Goal: Register for event/course

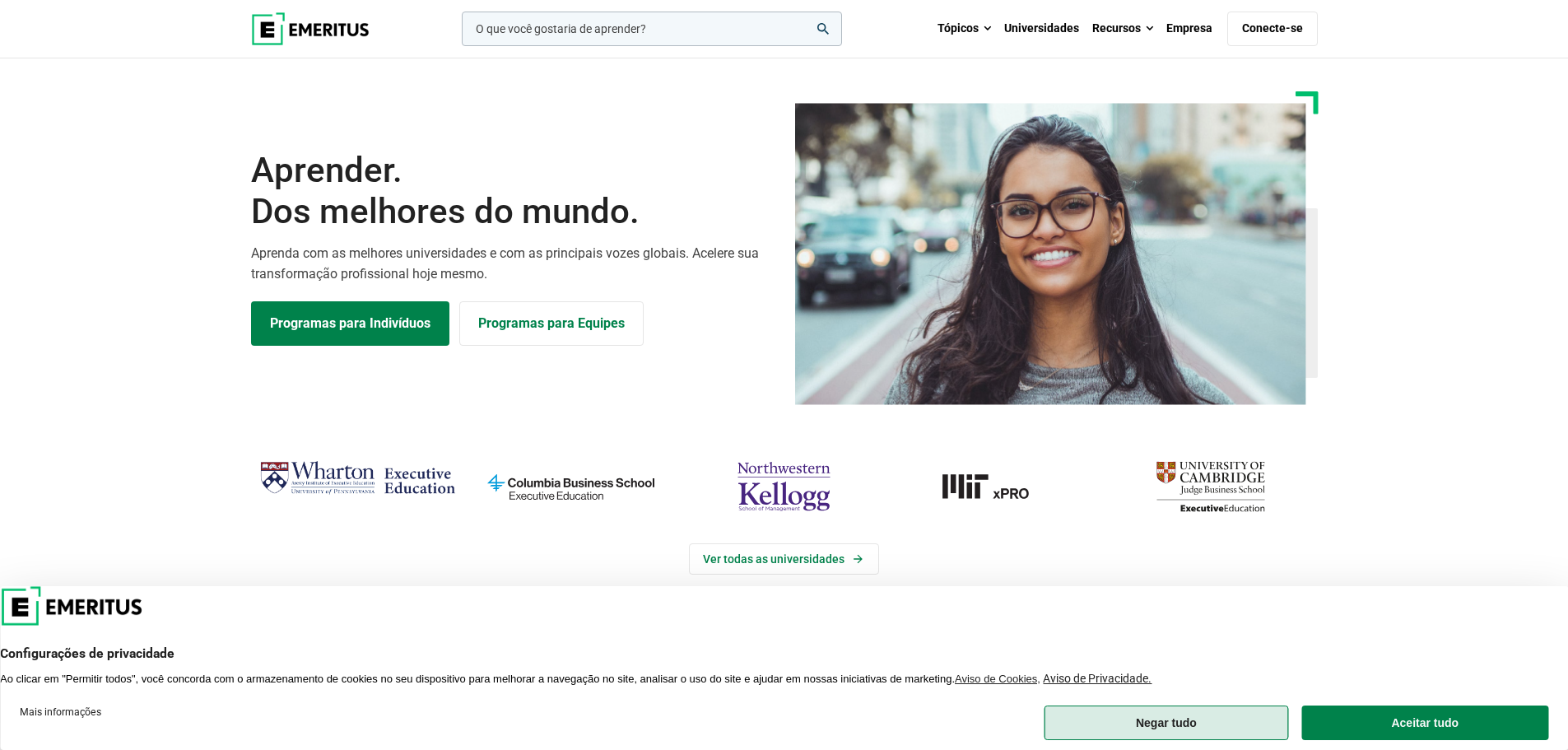
click at [1190, 725] on font "Negar tudo" at bounding box center [1165, 723] width 61 height 13
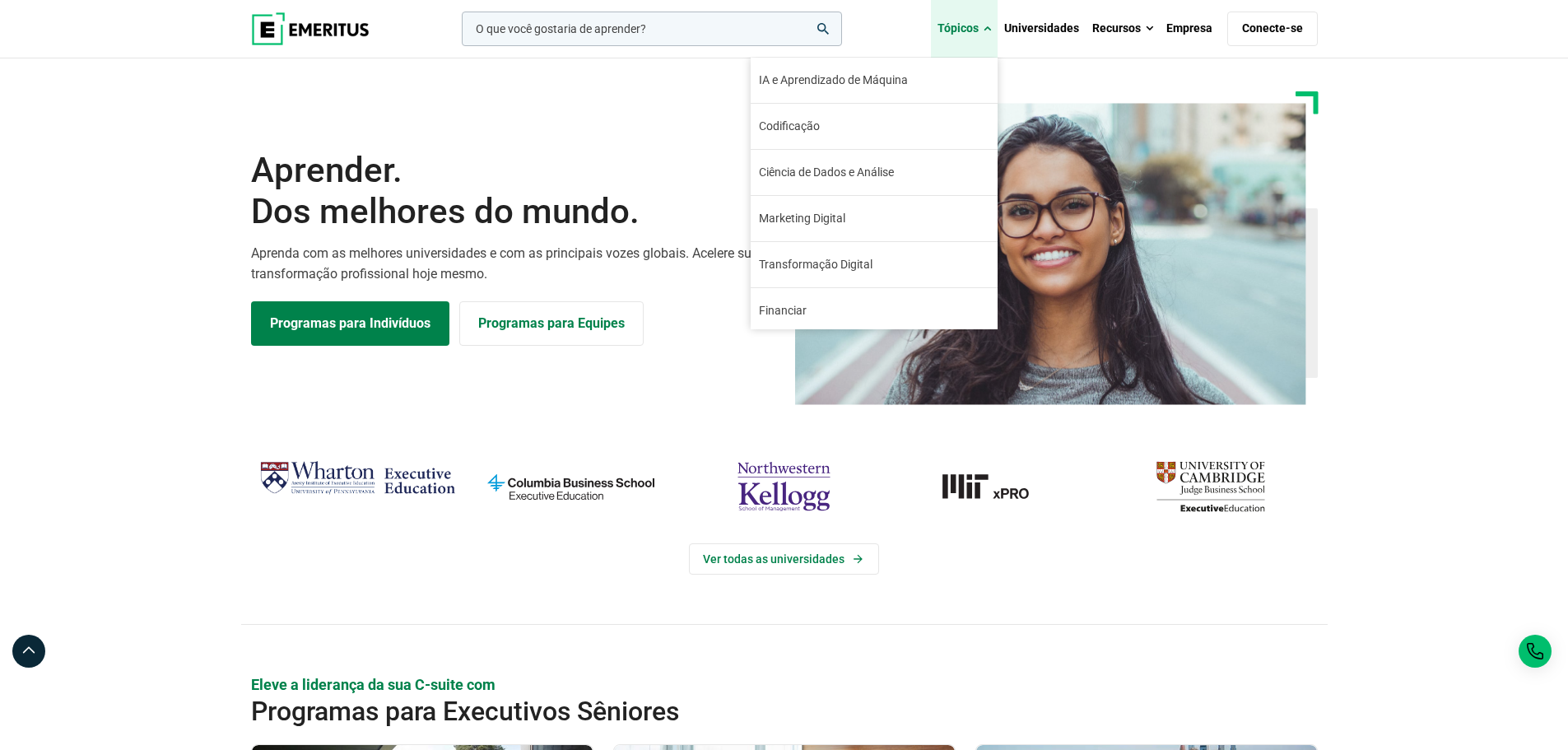
click at [970, 34] on font "Tópicos" at bounding box center [958, 27] width 41 height 13
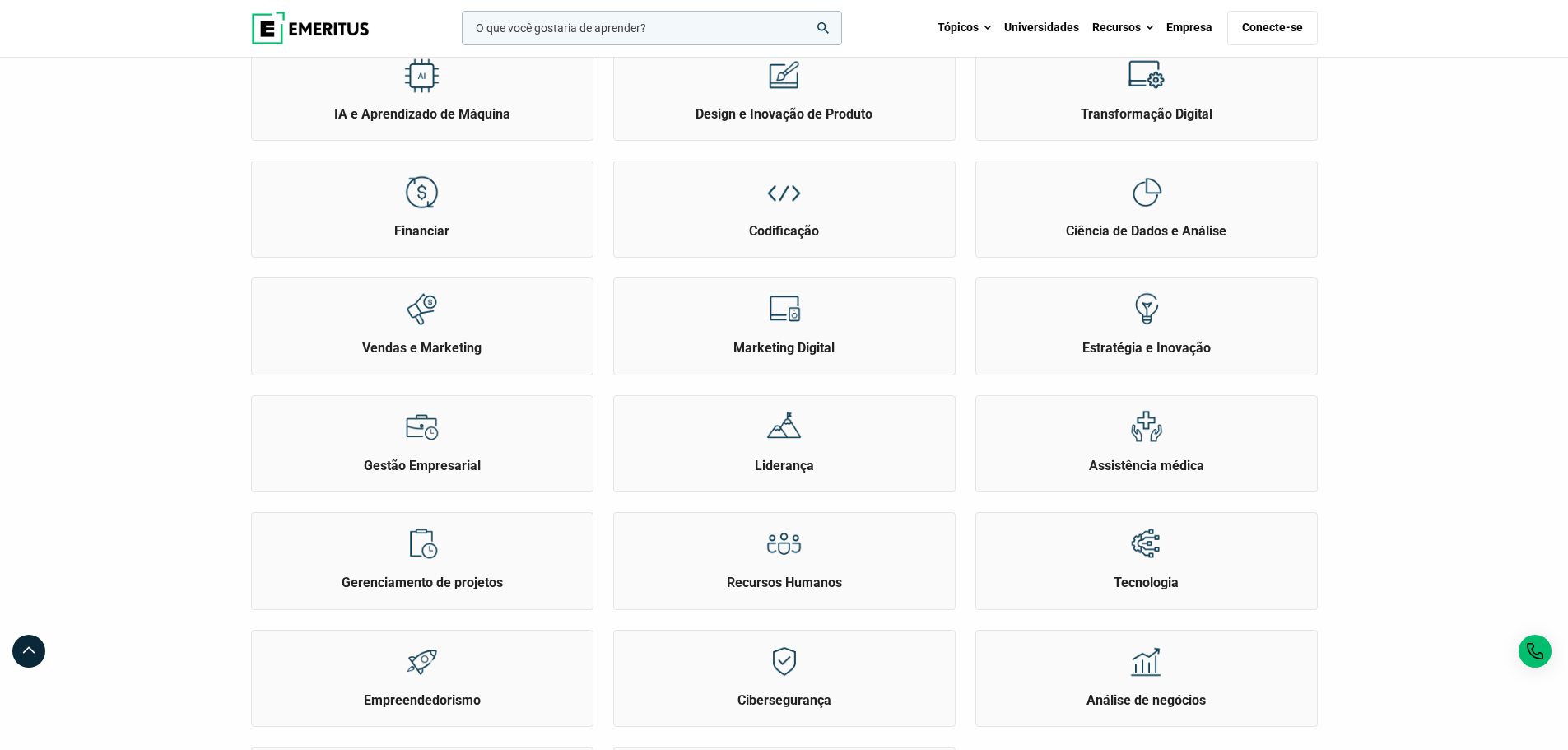
scroll to position [263, 0]
click at [325, 578] on h2 "Gerenciamento de projetos" at bounding box center [422, 581] width 332 height 18
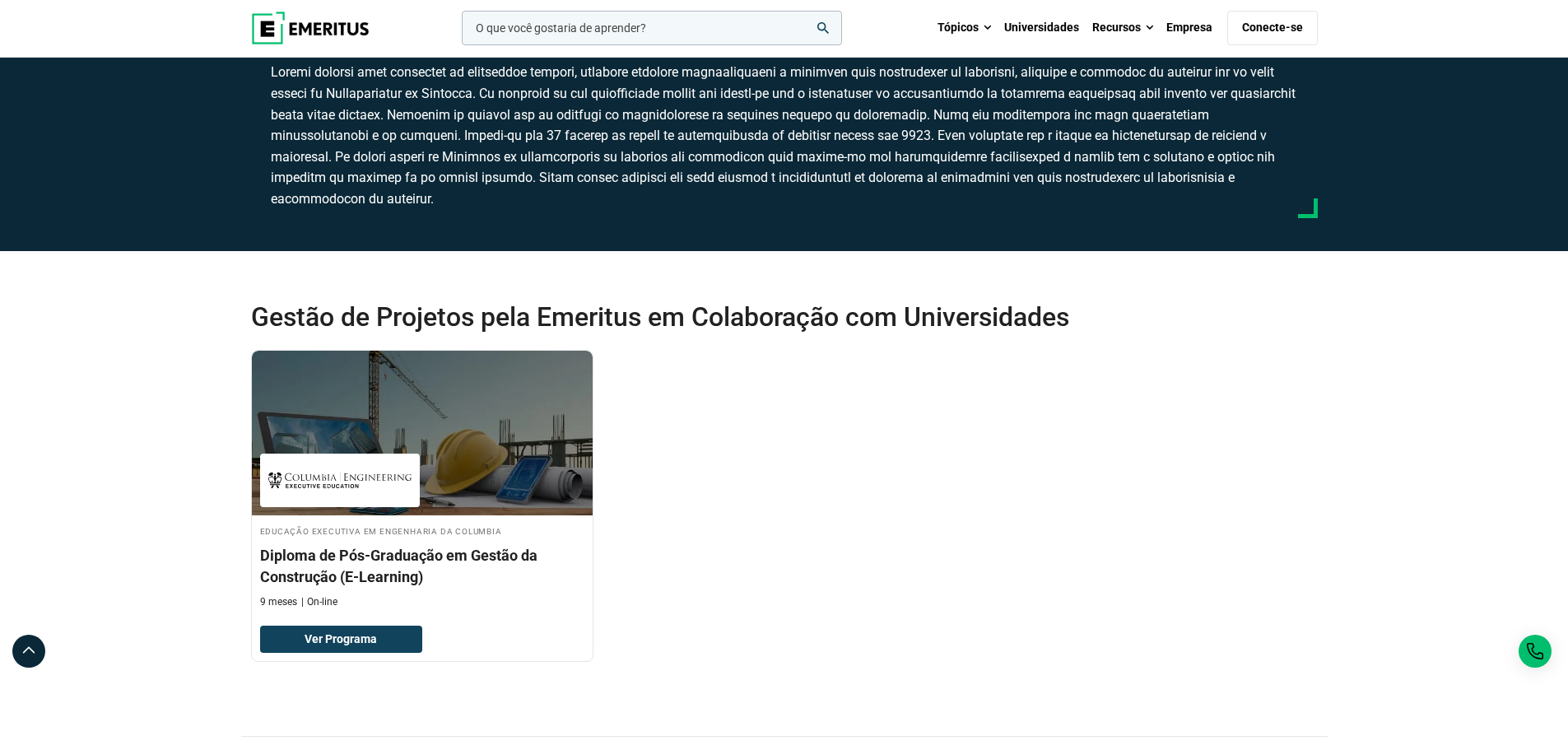
scroll to position [165, 0]
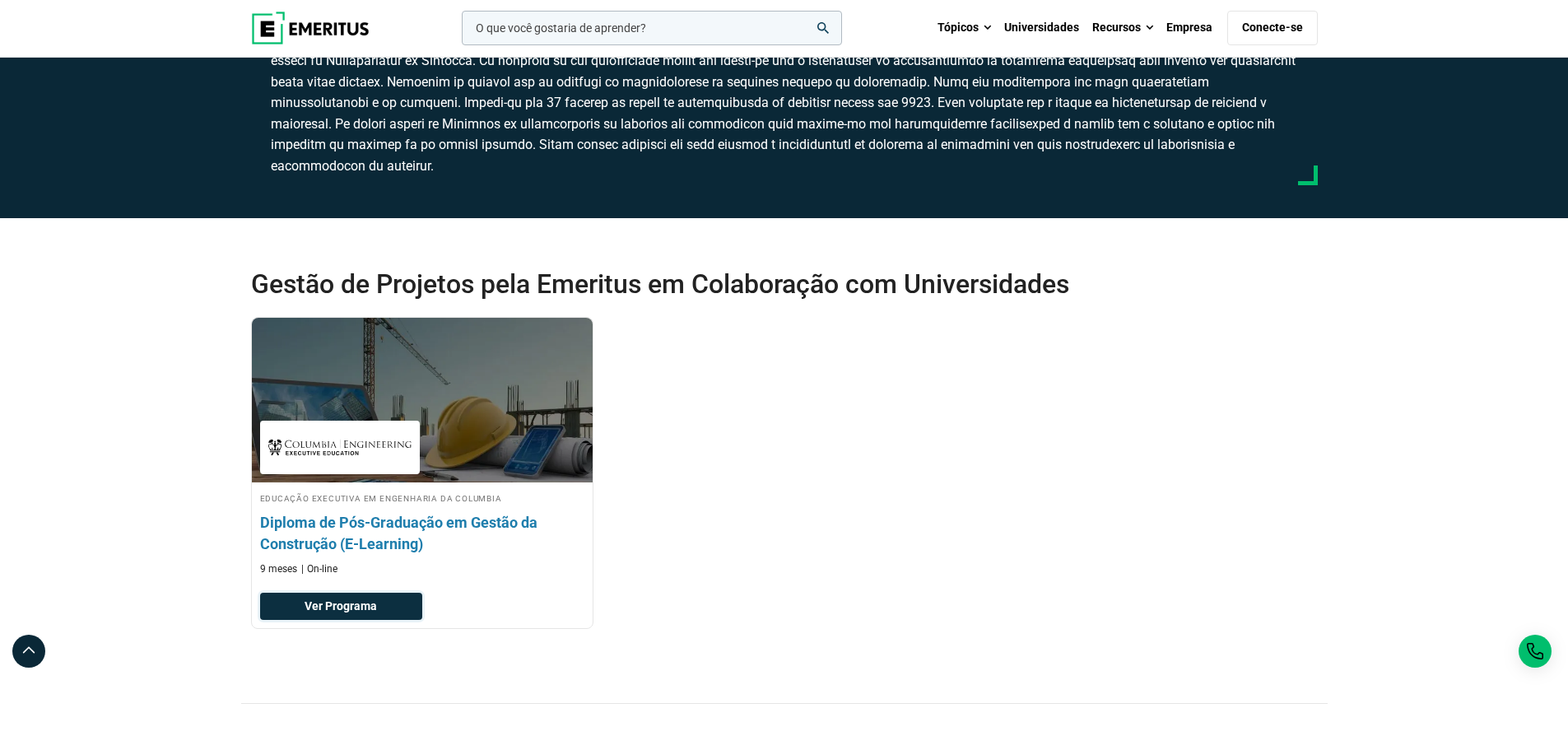
click at [342, 615] on link "Ver Programa" at bounding box center [341, 607] width 162 height 28
